Goal: Task Accomplishment & Management: Manage account settings

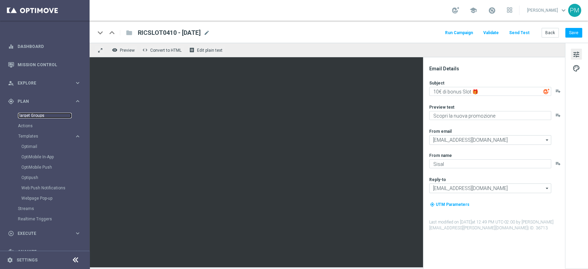
click at [35, 117] on link "Target Groups" at bounding box center [45, 116] width 54 height 6
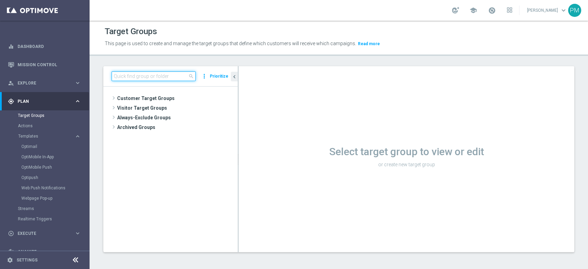
click at [175, 74] on input at bounding box center [154, 76] width 84 height 10
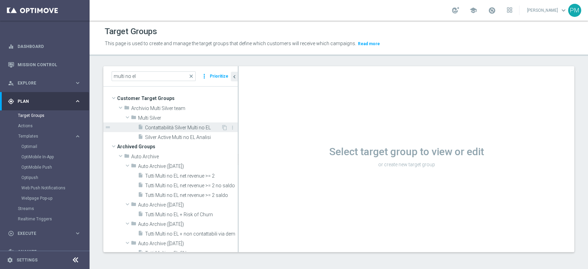
click at [159, 125] on span "Contattabilità Silver Multi no EL" at bounding box center [183, 128] width 76 height 6
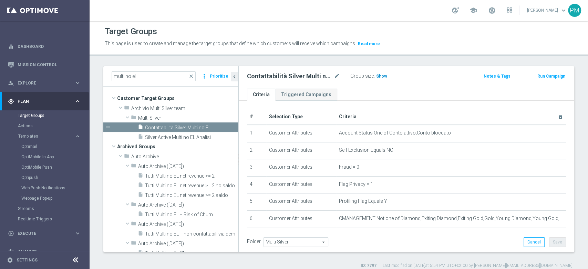
click at [380, 76] on span "Show" at bounding box center [381, 76] width 11 height 5
click at [120, 75] on input "multi no el" at bounding box center [154, 76] width 84 height 10
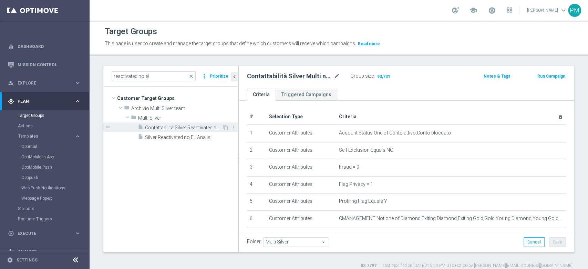
click at [162, 128] on span "Contattabilità Silver Reactivated no EL" at bounding box center [183, 128] width 77 height 6
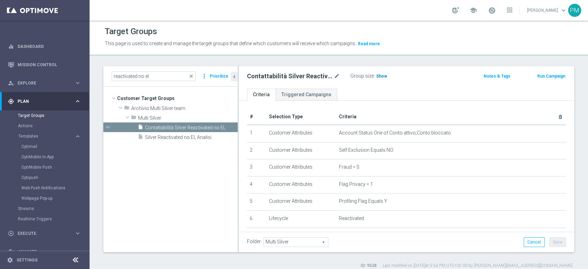
click at [381, 74] on span "Show" at bounding box center [381, 76] width 11 height 5
click at [126, 76] on input "reactivated no el" at bounding box center [154, 76] width 84 height 10
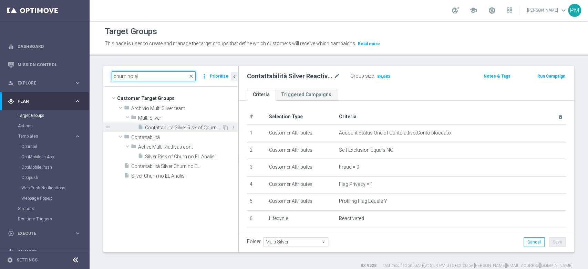
type input "churn no el"
click at [156, 126] on span "Contattabilità Silver Risk of Churn no EL" at bounding box center [183, 128] width 77 height 6
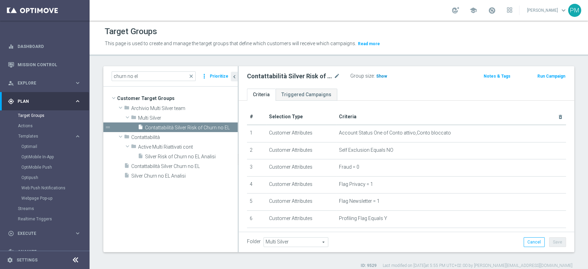
click at [379, 76] on span "Show" at bounding box center [381, 76] width 11 height 5
click at [161, 164] on span "Contattabilità Silver Churn no EL" at bounding box center [176, 166] width 90 height 6
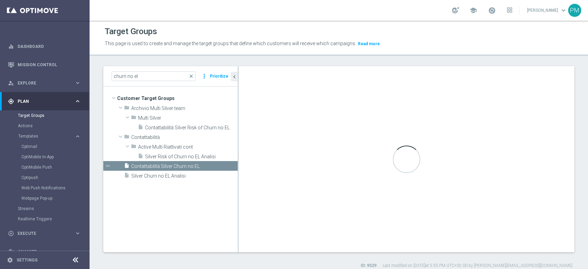
type input "Customer Target Groups"
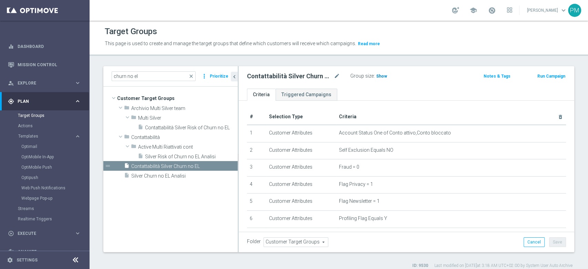
click at [382, 75] on span "Show" at bounding box center [381, 76] width 11 height 5
